Goal: Task Accomplishment & Management: Use online tool/utility

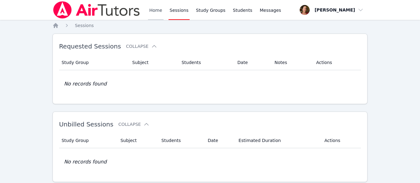
click at [159, 11] on link "Home" at bounding box center [155, 10] width 15 height 20
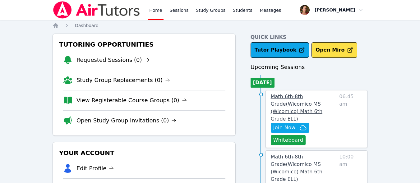
click at [148, 0] on link "Home" at bounding box center [155, 10] width 15 height 20
click at [302, 124] on icon "button" at bounding box center [302, 127] width 7 height 7
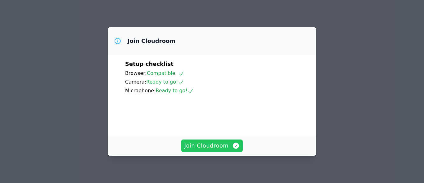
click at [204, 142] on span "Join Cloudroom" at bounding box center [212, 145] width 56 height 9
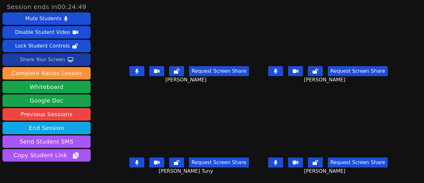
click at [58, 61] on div "Share Your Screen" at bounding box center [42, 60] width 45 height 10
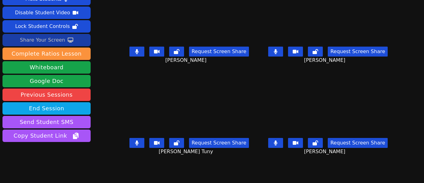
scroll to position [7, 0]
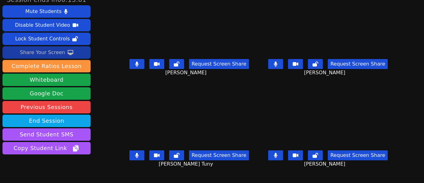
click at [274, 155] on button at bounding box center [275, 155] width 15 height 10
click at [275, 66] on button at bounding box center [275, 64] width 15 height 10
click at [141, 66] on button at bounding box center [136, 64] width 15 height 10
click at [138, 155] on icon at bounding box center [137, 155] width 4 height 5
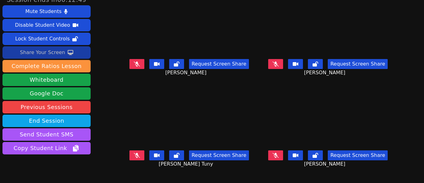
click at [268, 153] on button at bounding box center [275, 155] width 15 height 10
click at [273, 63] on icon at bounding box center [276, 63] width 6 height 5
click at [140, 63] on icon at bounding box center [137, 63] width 6 height 5
click at [138, 157] on icon at bounding box center [137, 155] width 6 height 5
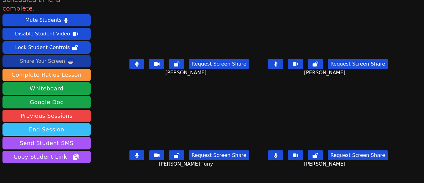
click at [75, 123] on button "End Session" at bounding box center [46, 129] width 88 height 12
